Goal: Task Accomplishment & Management: Manage account settings

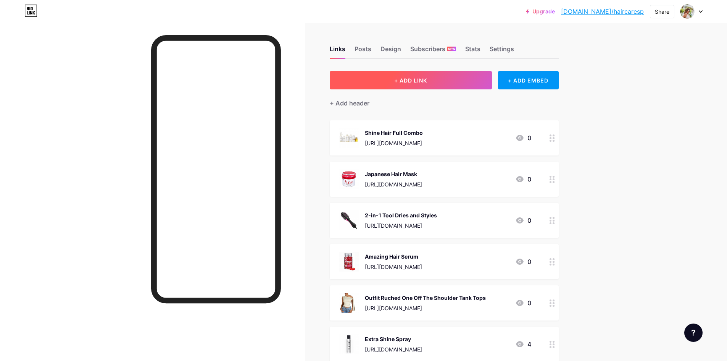
click at [460, 86] on button "+ ADD LINK" at bounding box center [411, 80] width 162 height 18
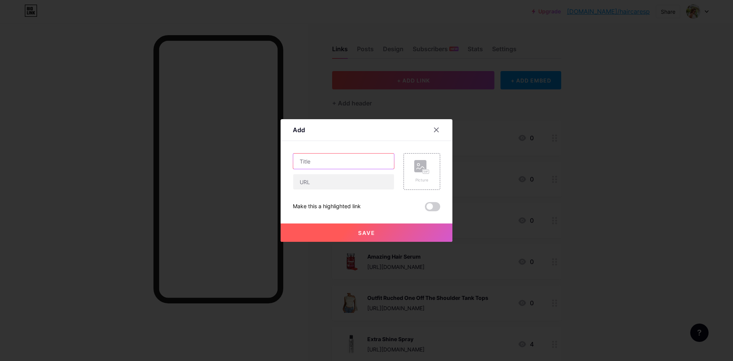
click at [336, 161] on input "text" at bounding box center [343, 160] width 101 height 15
paste input "Duet Style hot tool"
click at [330, 158] on input "Duet Style hot tool" at bounding box center [343, 160] width 101 height 15
drag, startPoint x: 328, startPoint y: 162, endPoint x: 349, endPoint y: 186, distance: 31.9
click at [331, 162] on input "Duet Style hot tool" at bounding box center [343, 160] width 101 height 15
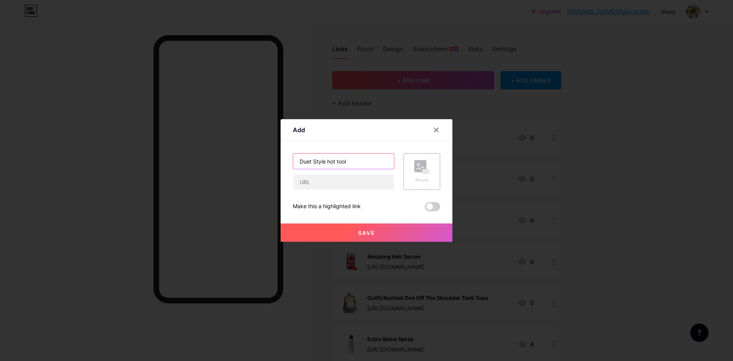
click at [327, 158] on input "Duet Style hot tool" at bounding box center [343, 160] width 101 height 15
type input "Duet Style Hot Tool"
click at [319, 178] on input "text" at bounding box center [343, 181] width 101 height 15
paste input "[URL][DOMAIN_NAME]"
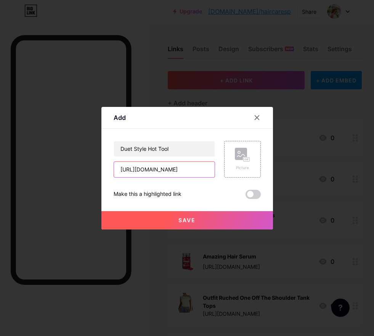
type input "[URL][DOMAIN_NAME]"
click at [243, 146] on div "Picture" at bounding box center [242, 159] width 37 height 37
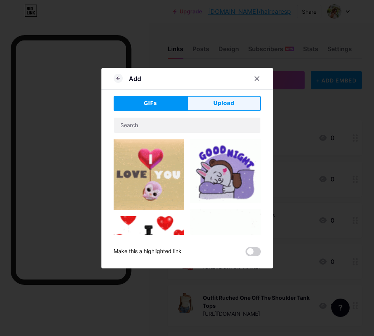
click at [215, 105] on span "Upload" at bounding box center [223, 103] width 21 height 8
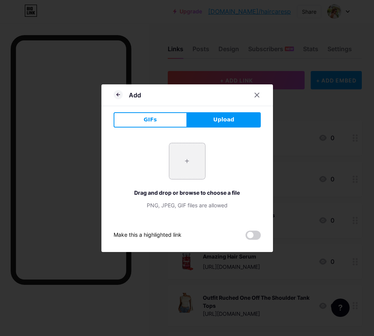
click at [188, 159] on input "file" at bounding box center [187, 161] width 36 height 36
type input "C:\fakepath\41T8izE-TEL._SX466_.jpg"
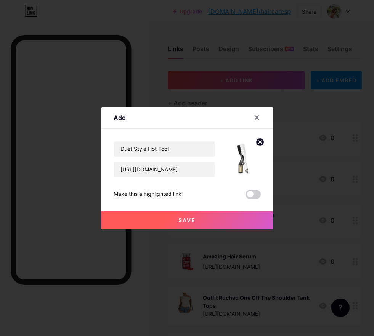
click at [261, 142] on circle at bounding box center [260, 142] width 8 height 8
click at [241, 222] on button "Save" at bounding box center [187, 220] width 172 height 18
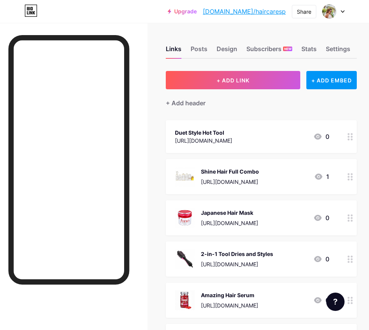
click at [225, 143] on div "[URL][DOMAIN_NAME]" at bounding box center [203, 141] width 57 height 8
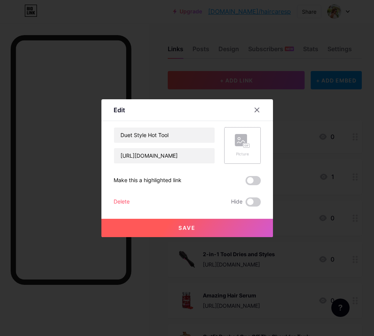
click at [248, 142] on div "Picture" at bounding box center [242, 145] width 37 height 37
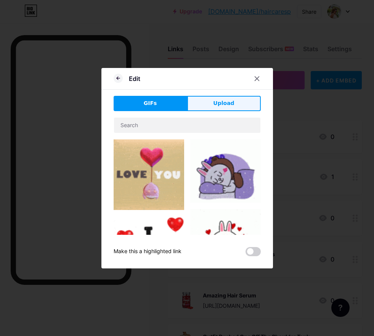
click at [245, 97] on button "Upload" at bounding box center [224, 103] width 74 height 15
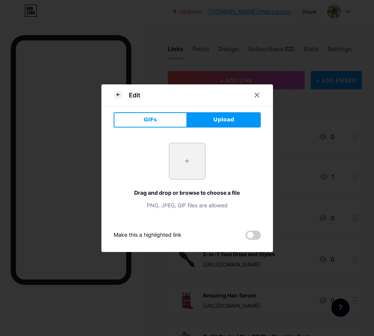
click at [184, 154] on input "file" at bounding box center [187, 161] width 36 height 36
type input "C:\fakepath\Beige and Black Minimalist Skincare Logo.png"
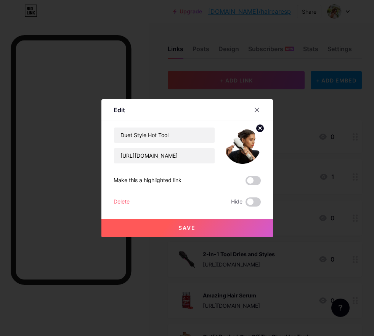
click at [213, 221] on button "Save" at bounding box center [187, 228] width 172 height 18
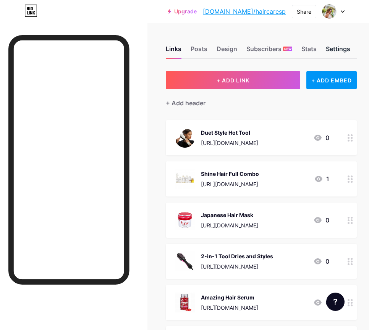
click at [340, 52] on div "Settings" at bounding box center [337, 51] width 24 height 14
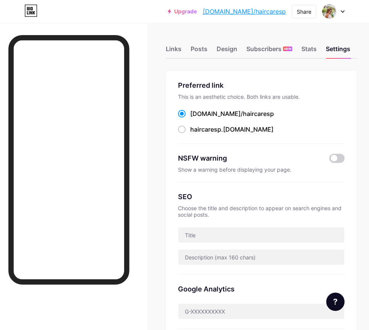
click at [217, 44] on div "Links Posts Design Subscribers NEW Stats Settings" at bounding box center [261, 45] width 191 height 27
click at [220, 45] on div "Design" at bounding box center [226, 51] width 21 height 14
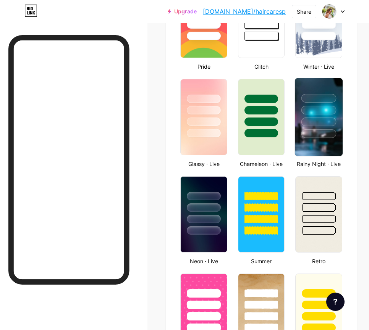
type input "#000000"
type input "#ffffff"
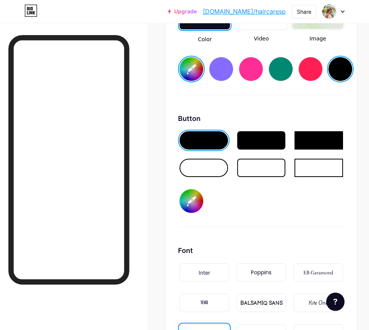
scroll to position [1068, 0]
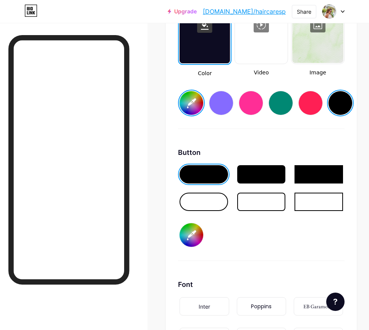
click at [184, 102] on input "#000000" at bounding box center [191, 103] width 24 height 24
type input "#cbd49d"
type input "#ffffff"
type input "#cbd49d"
type input "#ffffff"
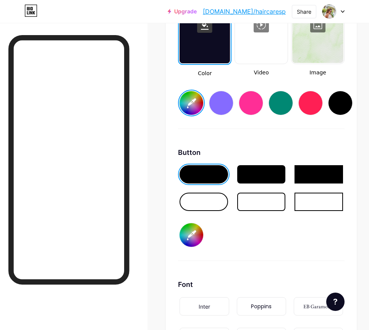
type input "#cbd49d"
type input "#ffffff"
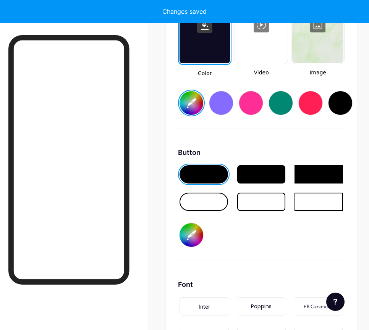
type input "#cbd49d"
type input "#ffffff"
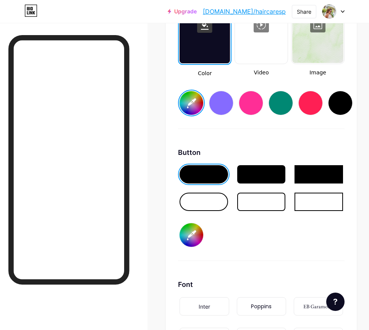
type input "#c7cea1"
type input "#ffffff"
type input "#cad2a3"
type input "#ffffff"
type input "#cbd3a7"
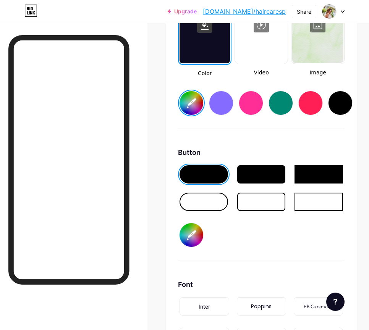
type input "#ffffff"
type input "#ccd3a6"
type input "#ffffff"
type input "#ced6a9"
type input "#ffffff"
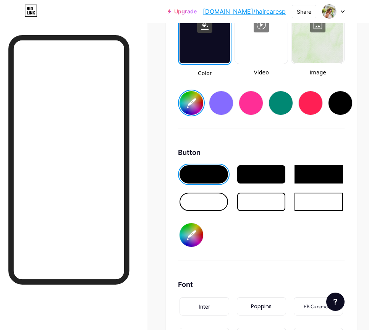
type input "#ced5aa"
type input "#ffffff"
type input "#cfd6a8"
type input "#ffffff"
type input "#d0d7ac"
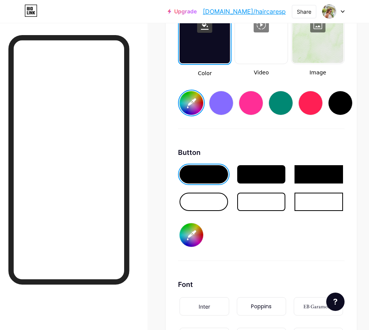
type input "#ffffff"
type input "#d2d9af"
type input "#ffffff"
type input "#d3daaf"
type input "#ffffff"
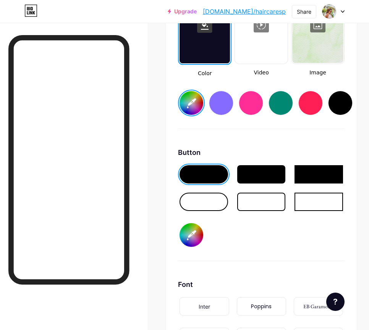
type input "#d2d9af"
type input "#ffffff"
type input "#d4dbb3"
type input "#ffffff"
type input "#d2d8b0"
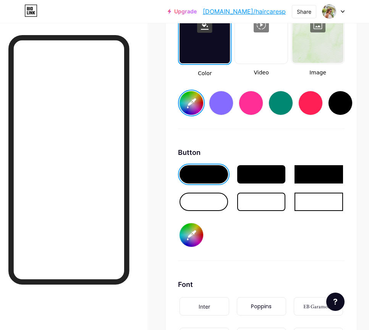
type input "#ffffff"
type input "#d1d8b1"
type input "#ffffff"
type input "#ced5af"
type input "#ffffff"
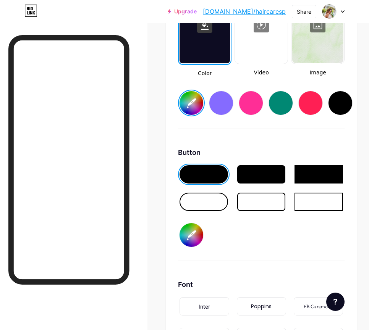
type input "#ccd2ad"
type input "#ffffff"
type input "#c9cfaa"
type input "#ffffff"
type input "#c9cfab"
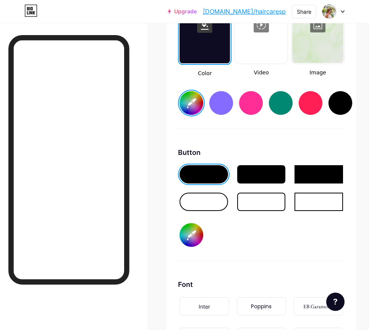
type input "#ffffff"
type input "#c6cca8"
type input "#ffffff"
type input "#c3c9a6"
type input "#ffffff"
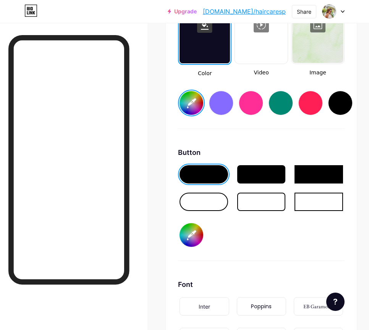
type input "#c0c6a4"
type input "#ffffff"
type input "#c0c6a4"
type input "#ffffff"
type input "#c0c6a4"
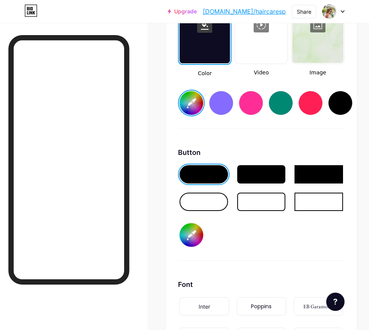
type input "#ffffff"
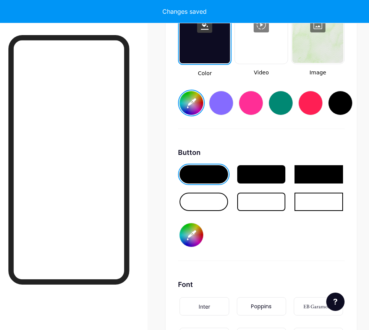
type input "#c0c6a4"
type input "#ffffff"
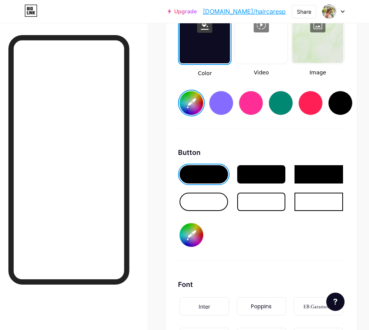
type input "#b7c849"
type input "#ffffff"
type input "#b7c849"
type input "#ffffff"
type input "#b7c849"
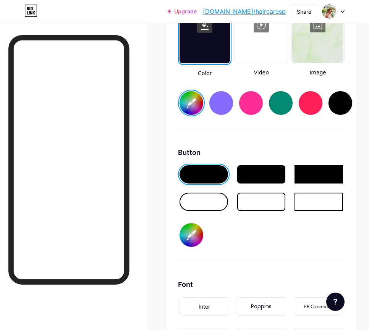
type input "#ffffff"
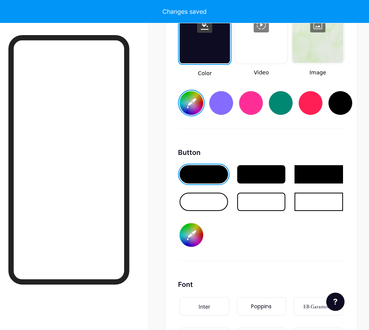
type input "#b7c849"
type input "#ffffff"
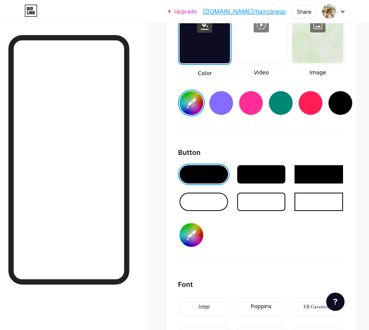
type input "#c3d05d"
type input "#ffffff"
type input "#c1ce5f"
type input "#ffffff"
type input "#bfcc5c"
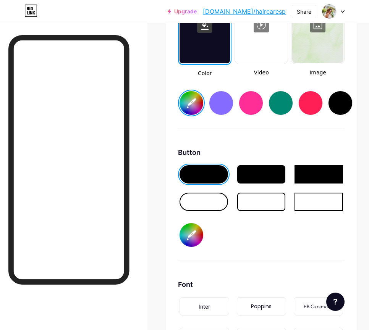
type input "#ffffff"
type input "#becb5d"
type input "#ffffff"
type input "#bbc85b"
type input "#ffffff"
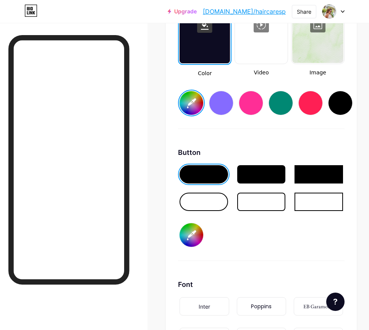
type input "#bac65d"
type input "#ffffff"
type input "#b7c45a"
type input "#ffffff"
type input "#b5c157"
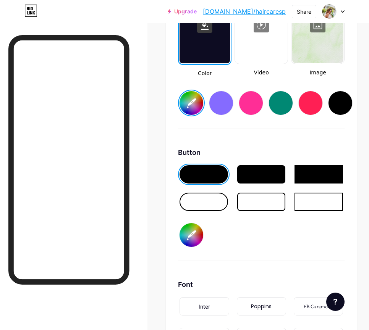
type input "#ffffff"
type input "#b4c059"
type input "#ffffff"
type input "#b1bd56"
type input "#ffffff"
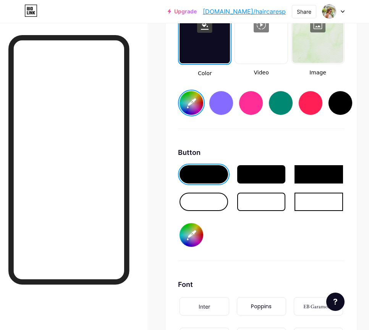
type input "#afbb58"
type input "#ffffff"
type input "#adb856"
type input "#ffffff"
type input "#adb856"
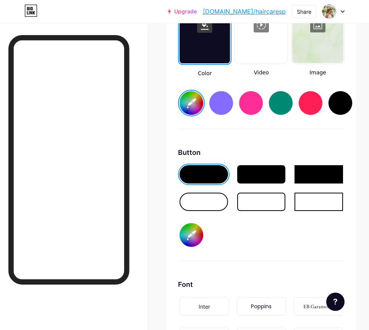
type input "#ffffff"
type input "#afba5a"
type input "#ffffff"
type input "#afbb58"
type input "#ffffff"
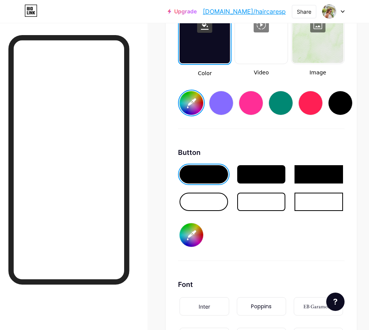
type input "#b2be5b"
type input "#ffffff"
type input "#b3bf5a"
type input "#ffffff"
type input "#b4bf5f"
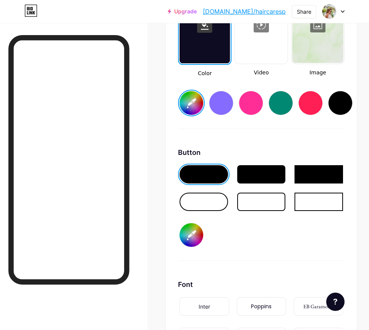
type input "#ffffff"
type input "#b5c05d"
type input "#ffffff"
type input "#b7c360"
type input "#ffffff"
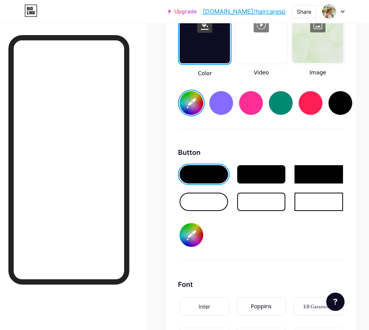
type input "#b8c45f"
type input "#ffffff"
type input "#bac563"
type input "#ffffff"
type input "#bdc964"
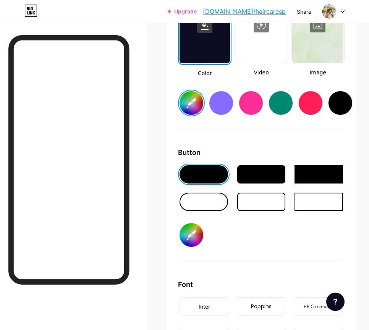
type input "#ffffff"
type input "#bfcb67"
type input "#ffffff"
type input "#c0cc66"
type input "#ffffff"
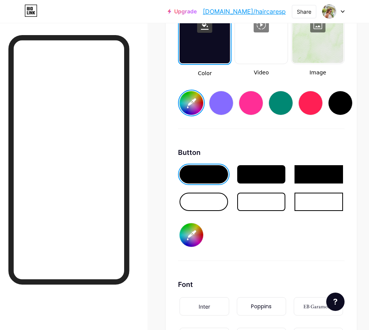
type input "#c2ce69"
type input "#ffffff"
type input "#c2cd6a"
type input "#ffffff"
type input "#c4d06d"
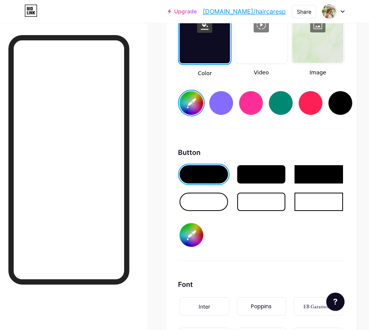
type input "#ffffff"
type input "#c7d36f"
type input "#ffffff"
type input "#c6d270"
type input "#ffffff"
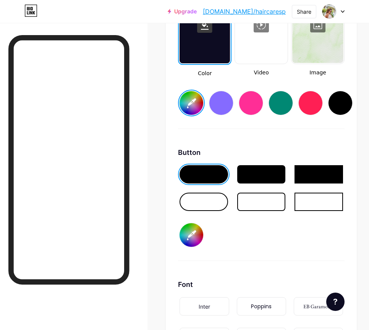
type input "#c7d36f"
type input "#ffffff"
type input "#c6d270"
type input "#ffffff"
type input "#c9d572"
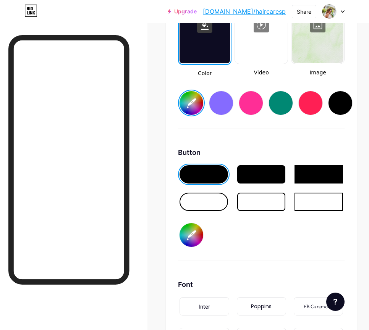
type input "#ffffff"
type input "#cbd775"
type input "#ffffff"
type input "#ceda77"
type input "#ffffff"
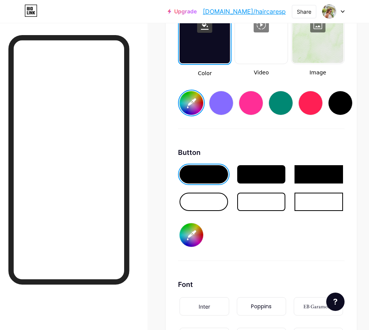
type input "#ced978"
type input "#ffffff"
type input "#cfdb76"
type input "#ffffff"
type input "#ceda77"
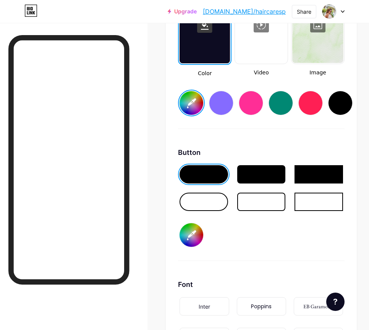
type input "#ffffff"
type input "#d2de7d"
type input "#ffffff"
type input "#d3de7c"
type input "#ffffff"
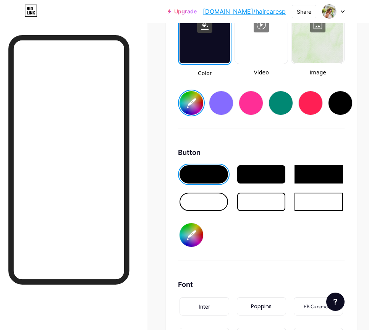
type input "#d6e17f"
type input "#ffffff"
type input "#d7e382"
type input "#ffffff"
type input "#d7e283"
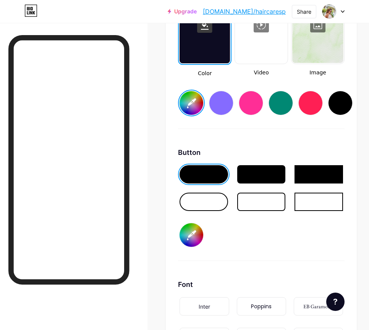
type input "#ffffff"
type input "#d8e382"
type input "#ffffff"
type input "#dae684"
type input "#ffffff"
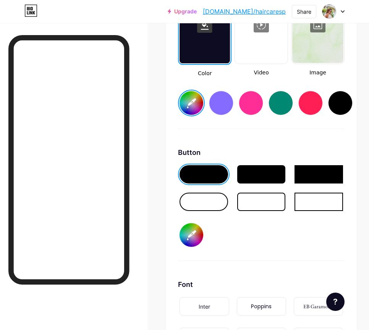
type input "#dde887"
type input "#ffffff"
type input "#dee88c"
type input "#ffffff"
type input "#dee98b"
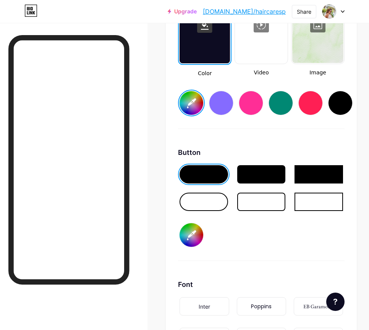
type input "#ffffff"
type input "#dfea8b"
type input "#ffffff"
type input "#e1ec8e"
type input "#ffffff"
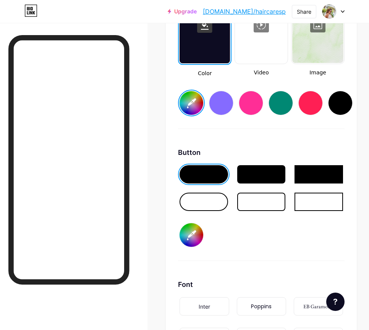
type input "#e2ed91"
type input "#ffffff"
type input "#e3ee91"
type input "#ffffff"
type input "#e5f093"
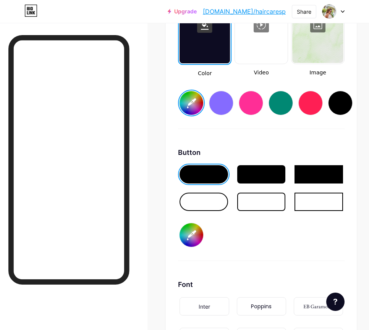
type input "#ffffff"
type input "#e7f297"
type input "#ffffff"
type input "#e8f396"
type input "#ffffff"
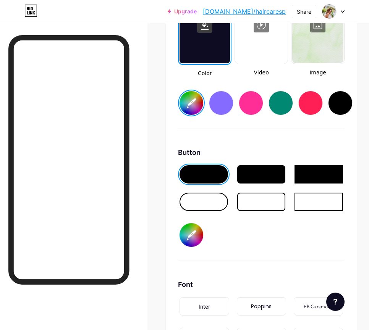
type input "#eaf599"
type input "#ffffff"
type input "#e9f49a"
type input "#ffffff"
type input "#ebf59e"
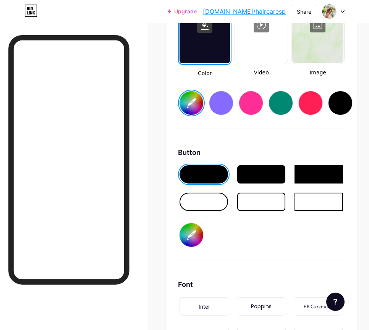
type input "#ffffff"
type input "#ecf79c"
type input "#ffffff"
type input "#eef8a0"
type input "#ffffff"
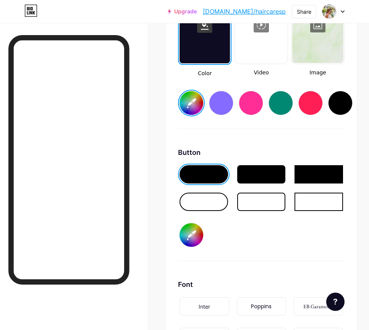
type input "#eef99f"
type input "#ffffff"
type input "#f1fba2"
type input "#ffffff"
type input "#f3fda5"
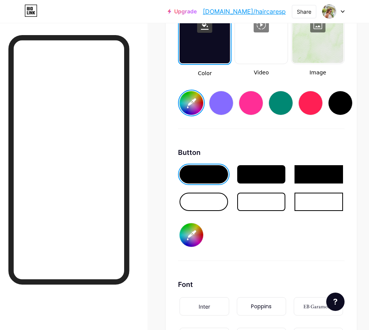
type input "#ffffff"
type input "#f2fca6"
type input "#ffffff"
type input "#f5ffa8"
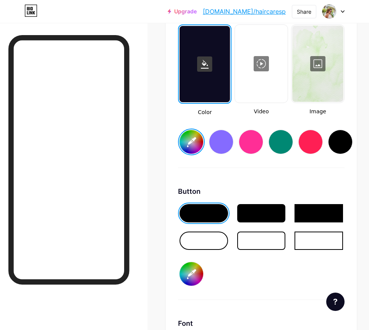
scroll to position [1030, 0]
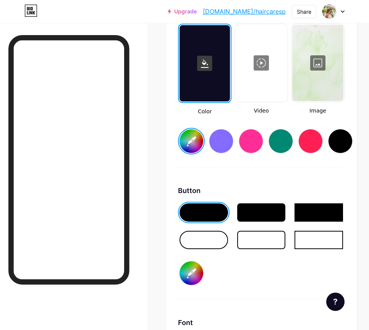
click at [195, 143] on input "#e5eda6" at bounding box center [191, 141] width 24 height 24
click at [322, 179] on div "Background Color Video Image #f2fbb1 Button #ffffff Font Inter Poppins EB Garam…" at bounding box center [261, 227] width 166 height 446
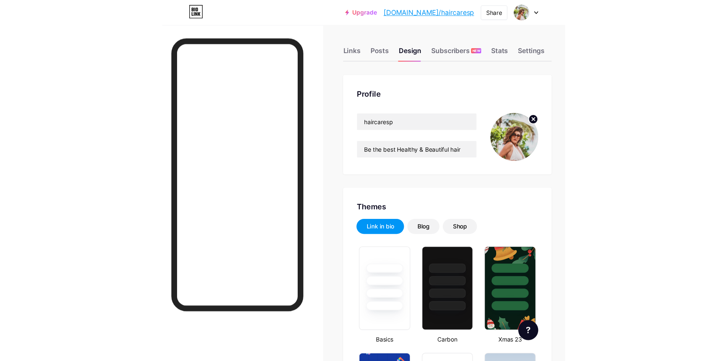
scroll to position [0, 0]
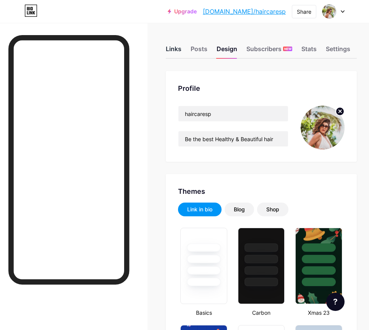
click at [181, 49] on div "Links" at bounding box center [174, 51] width 16 height 14
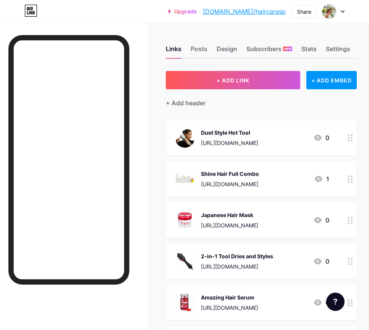
click at [229, 139] on div "[URL][DOMAIN_NAME]" at bounding box center [229, 143] width 57 height 8
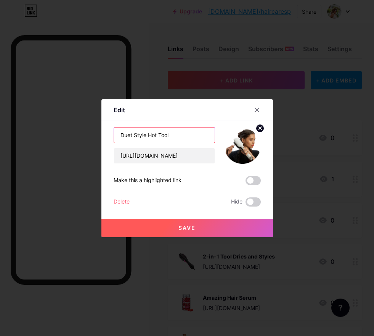
click at [115, 135] on input "Duet Style Hot Tool" at bounding box center [164, 134] width 101 height 15
paste input "Dry straight Duet Style hot tool"
click at [130, 137] on input "Dry straight Duet Style hot tool" at bounding box center [164, 134] width 101 height 15
click at [181, 135] on input "Dry Straight Duet Style hot tool" at bounding box center [164, 134] width 101 height 15
click at [190, 134] on input "Dry Straight Duet Style Hot tool" at bounding box center [164, 134] width 101 height 15
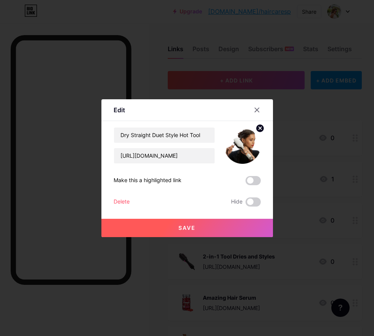
click at [207, 229] on button "Save" at bounding box center [187, 228] width 172 height 18
